Goal: Navigation & Orientation: Find specific page/section

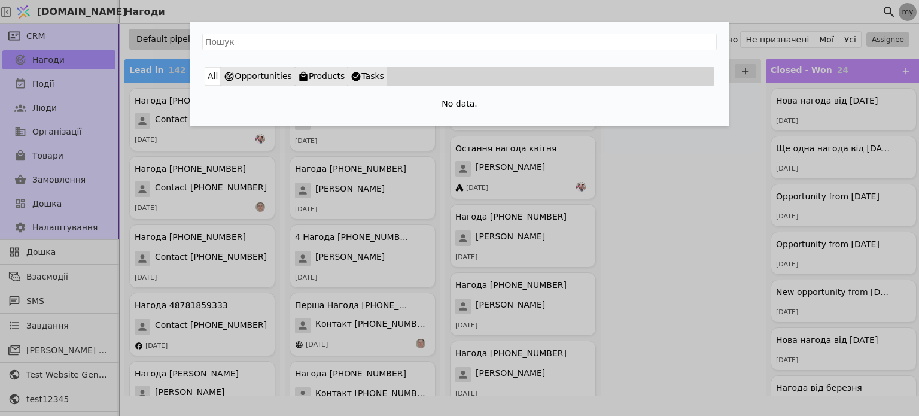
drag, startPoint x: 322, startPoint y: 340, endPoint x: 325, endPoint y: 321, distance: 19.5
click at [322, 339] on div "All Opportunities Products Tasks No data." at bounding box center [459, 208] width 919 height 416
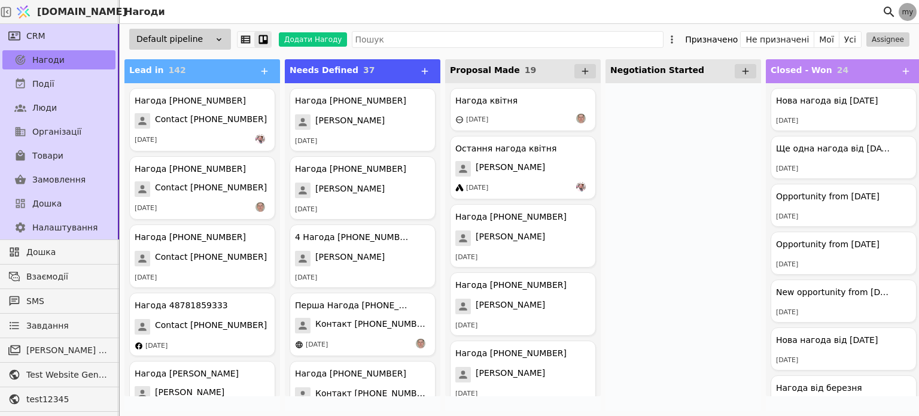
click at [47, 230] on span "Налаштування" at bounding box center [64, 227] width 65 height 13
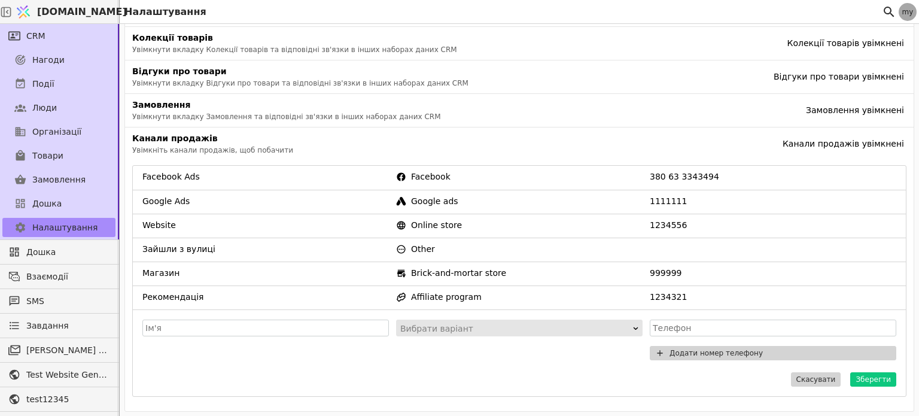
scroll to position [120, 0]
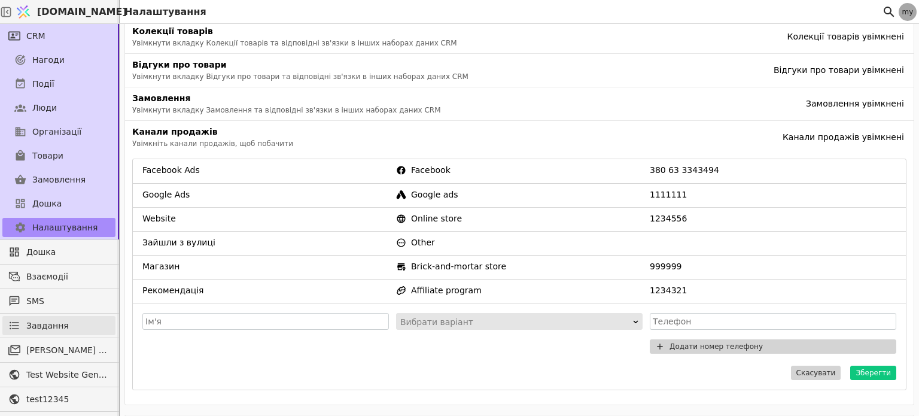
click at [39, 325] on span "Завдання" at bounding box center [47, 325] width 42 height 13
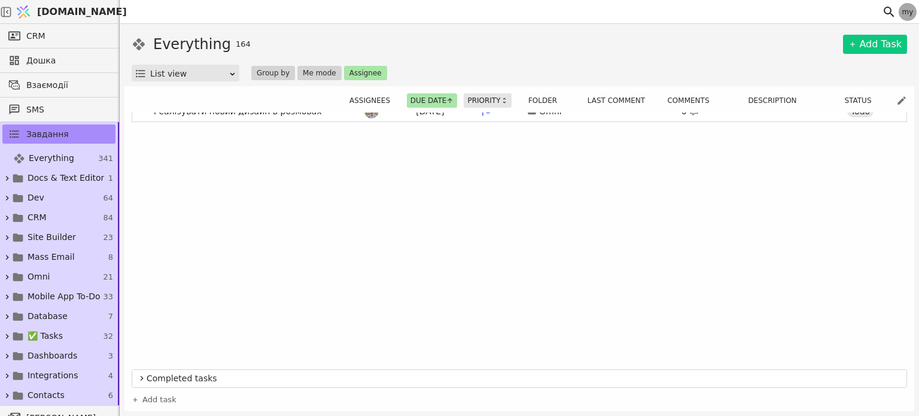
scroll to position [310, 0]
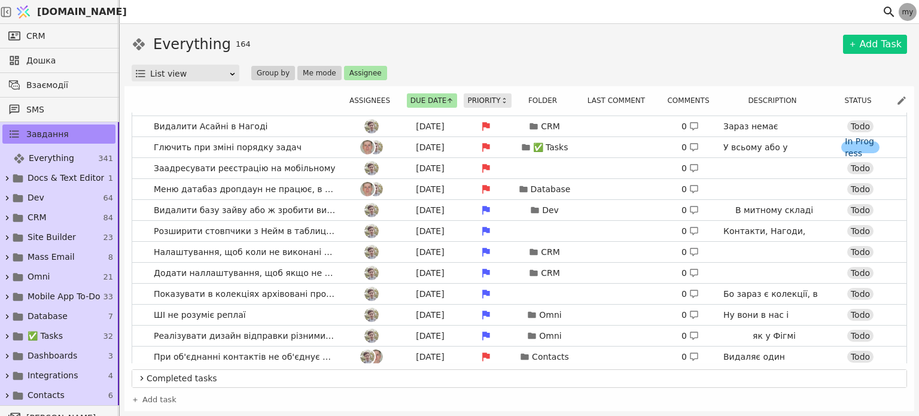
click at [504, 98] on icon at bounding box center [504, 100] width 7 height 7
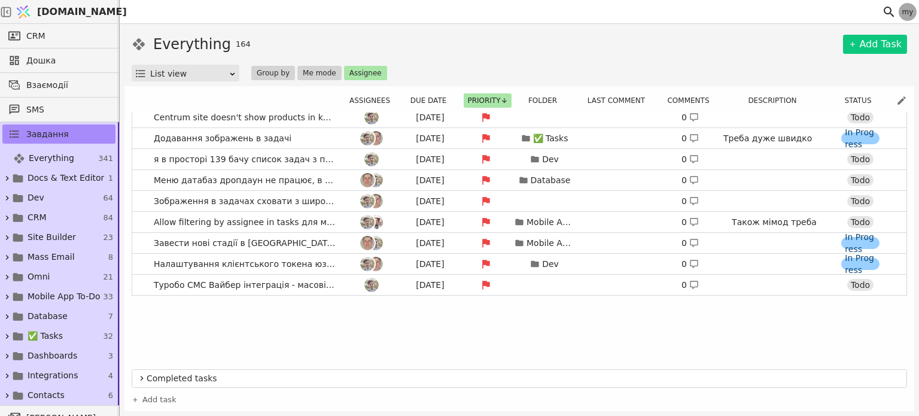
scroll to position [0, 0]
